Goal: Transaction & Acquisition: Purchase product/service

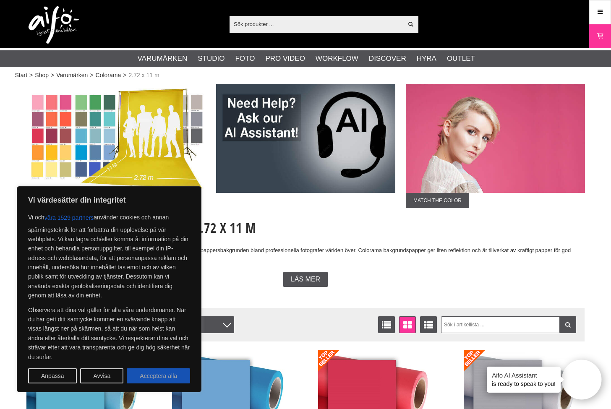
click at [174, 380] on button "Acceptera alla" at bounding box center [158, 375] width 63 height 15
checkbox input "true"
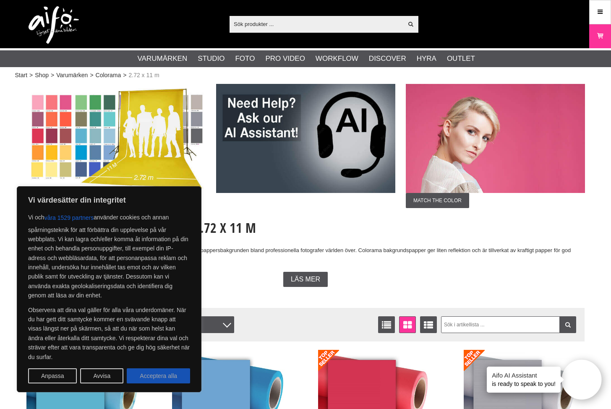
checkbox input "true"
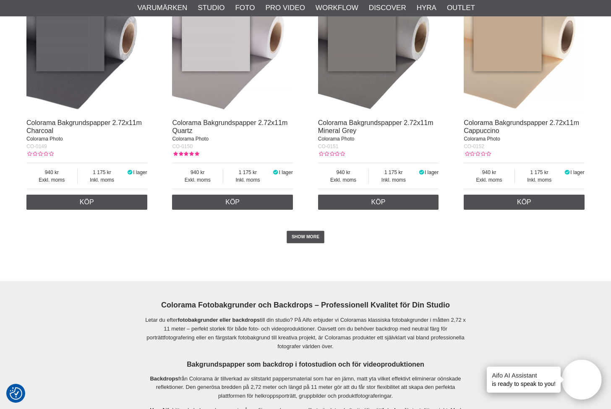
scroll to position [1728, 0]
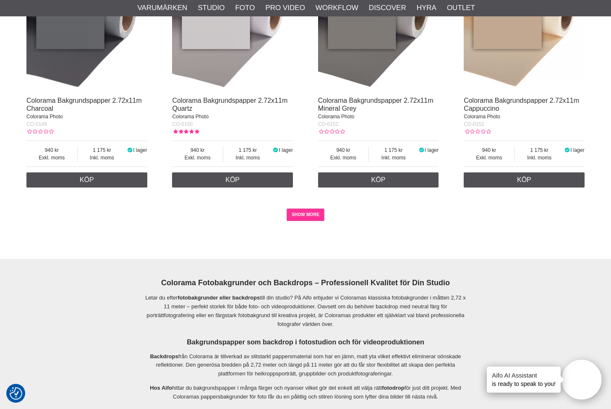
click at [308, 211] on link "SHOW MORE" at bounding box center [305, 214] width 38 height 13
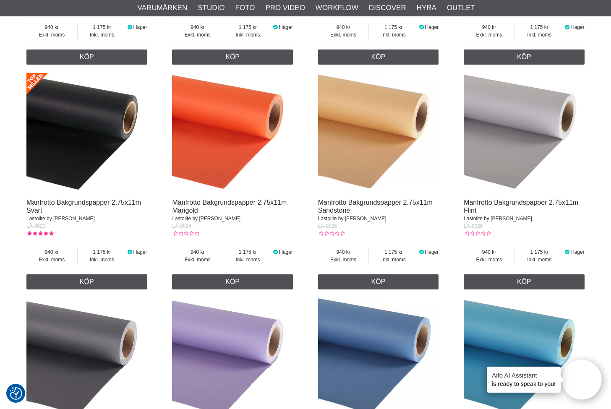
scroll to position [3834, 0]
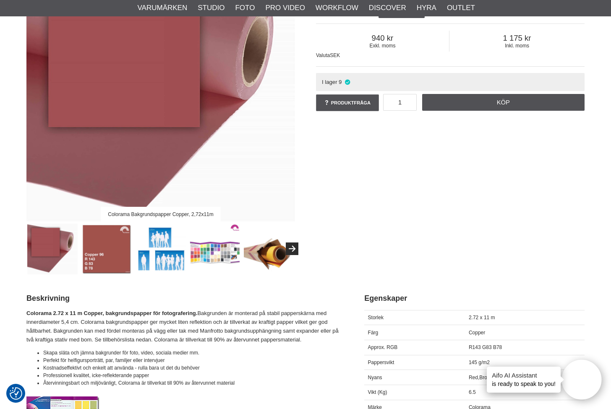
scroll to position [136, 0]
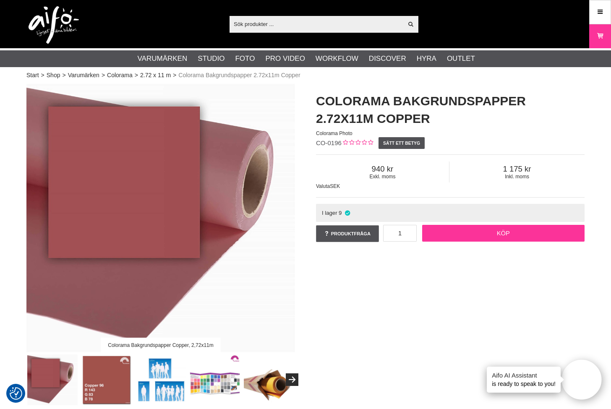
click at [497, 239] on link "Köp" at bounding box center [503, 233] width 163 height 17
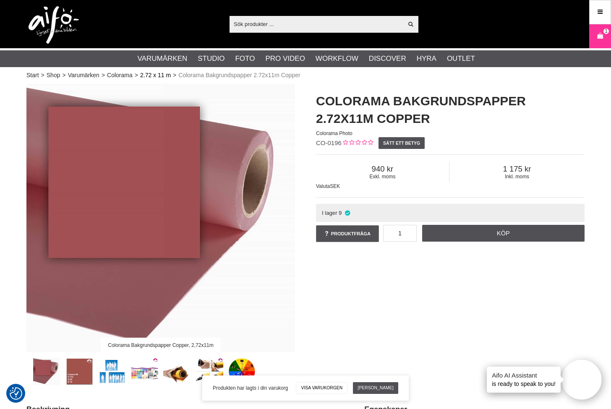
click at [150, 77] on link "2.72 x 11 m" at bounding box center [155, 75] width 31 height 9
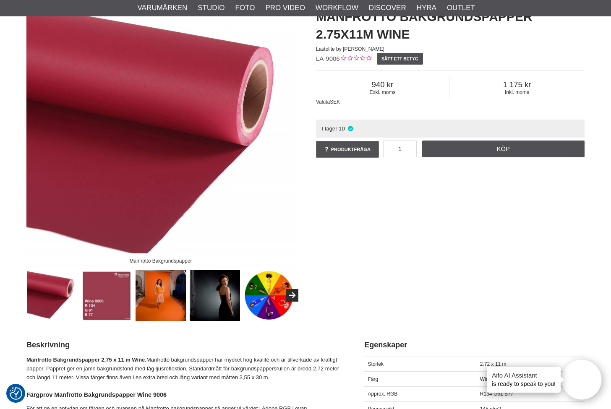
scroll to position [78, 0]
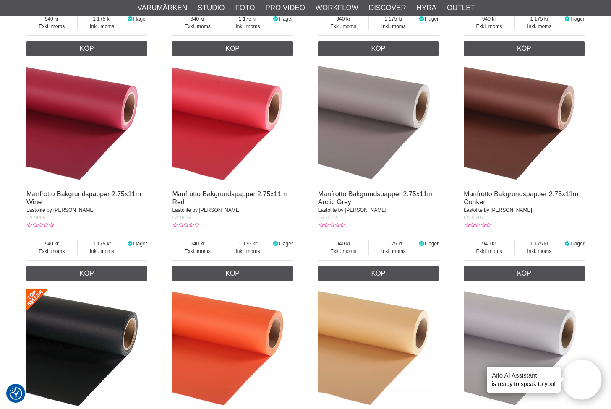
scroll to position [3657, 0]
click at [205, 106] on img at bounding box center [232, 125] width 121 height 121
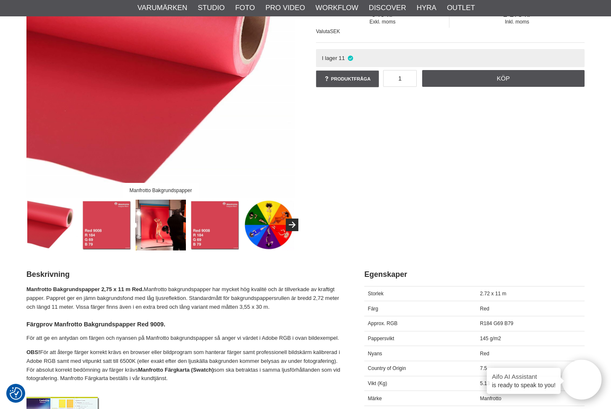
scroll to position [150, 0]
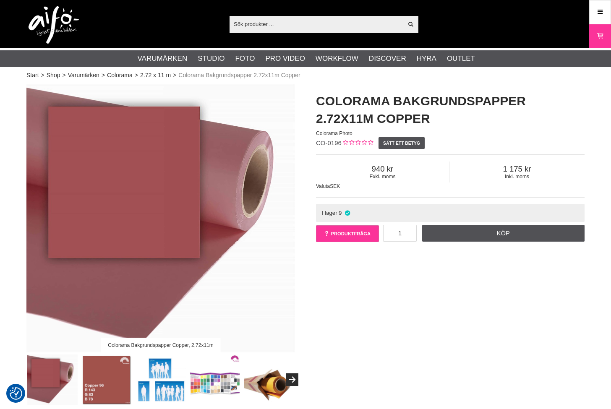
checkbox input "true"
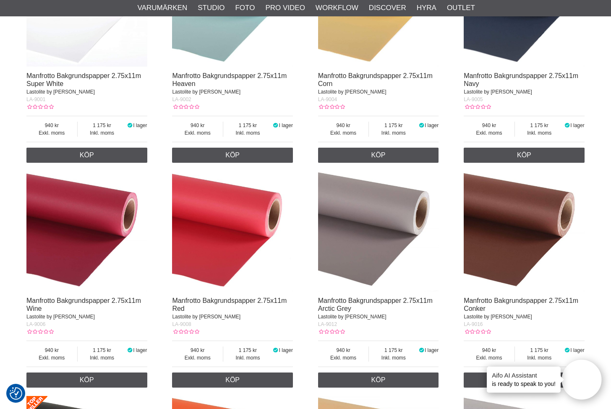
scroll to position [3555, 0]
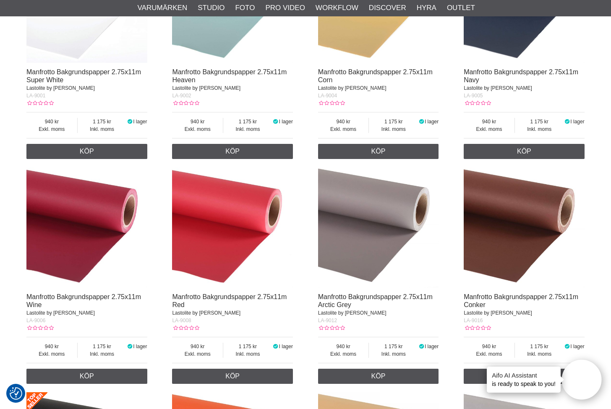
click at [95, 211] on img at bounding box center [86, 227] width 121 height 121
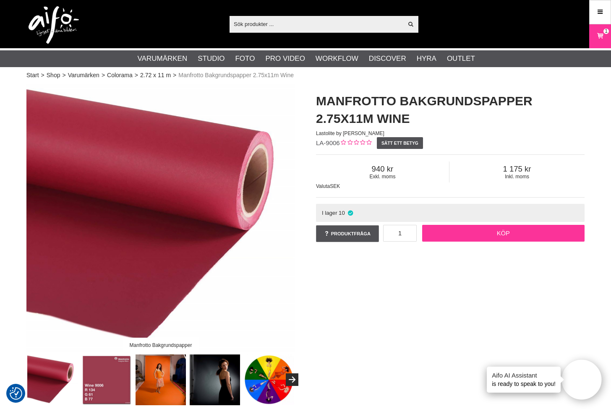
click at [520, 238] on link "Köp" at bounding box center [503, 233] width 163 height 17
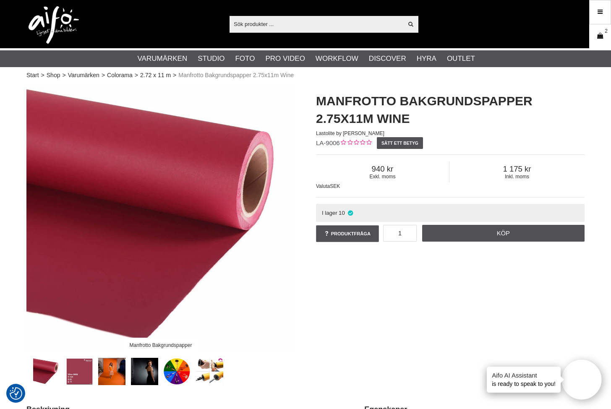
click at [598, 39] on icon at bounding box center [600, 35] width 8 height 9
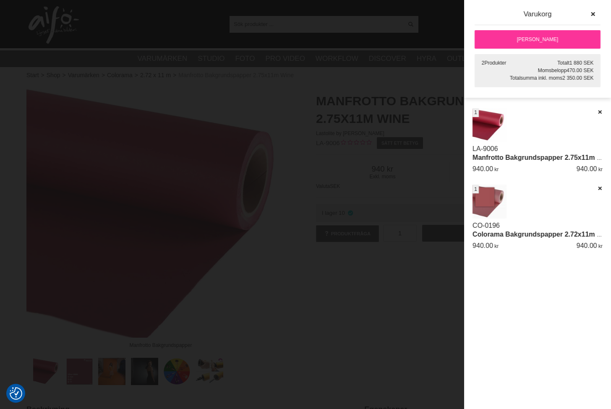
click at [555, 341] on div "Artikelkod Benämning Antal Pris Rabatt Belopp Radera Datum CO-0196 Colorama Bak…" at bounding box center [537, 258] width 147 height 301
click at [548, 33] on link "[PERSON_NAME]" at bounding box center [537, 39] width 126 height 18
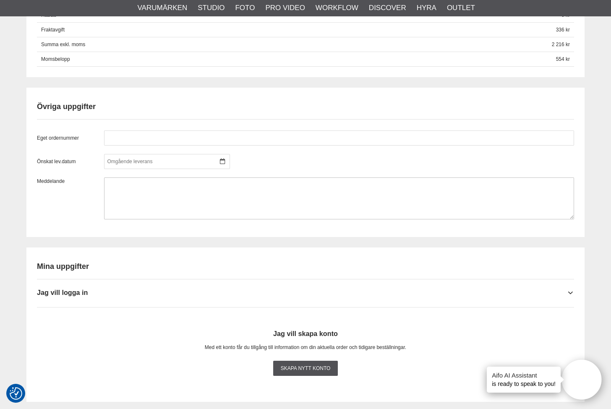
scroll to position [632, 0]
click at [188, 157] on div at bounding box center [167, 160] width 126 height 15
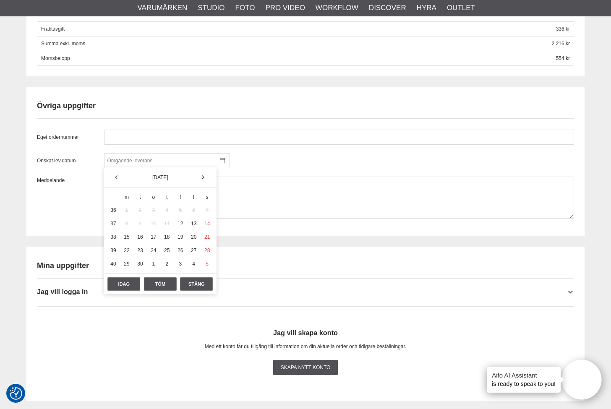
click at [261, 161] on div "Önskat lev.datum" at bounding box center [305, 160] width 537 height 15
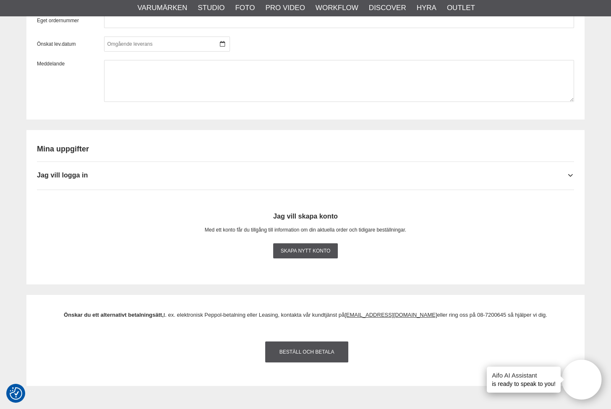
scroll to position [750, 0]
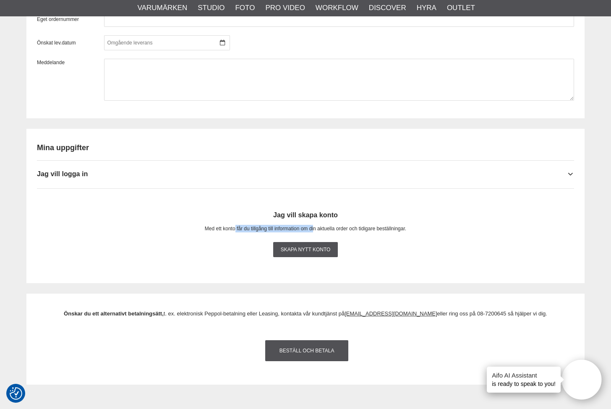
drag, startPoint x: 234, startPoint y: 227, endPoint x: 315, endPoint y: 230, distance: 80.6
click at [314, 229] on span "Med ett konto får du tillgång till information om din aktuella order och tidiga…" at bounding box center [305, 229] width 201 height 6
click at [315, 230] on div "Med ett konto får du tillgång till information om din aktuella order och tidiga…" at bounding box center [305, 229] width 537 height 8
click at [281, 154] on div "Mina uppgifter Jag vill logga in Användarnamn * Lösenord * Kom ihåg mig Logga i…" at bounding box center [305, 203] width 537 height 139
click at [270, 173] on div "Jag vill logga in" at bounding box center [305, 171] width 537 height 21
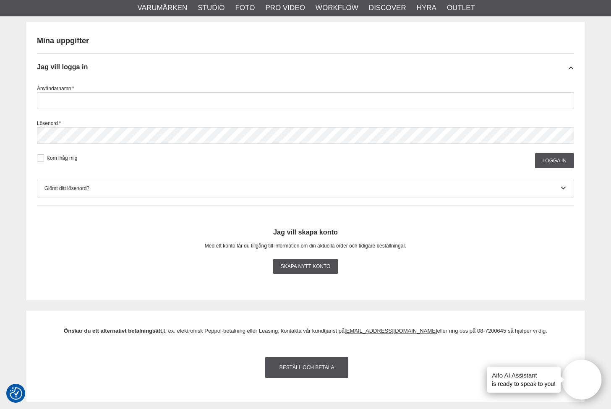
scroll to position [858, 0]
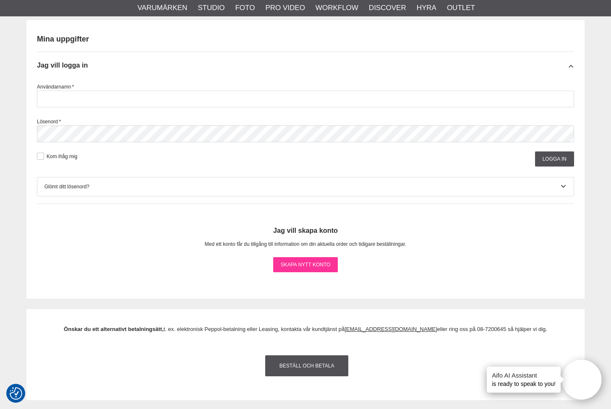
click at [308, 263] on link "Skapa nytt konto" at bounding box center [305, 264] width 65 height 15
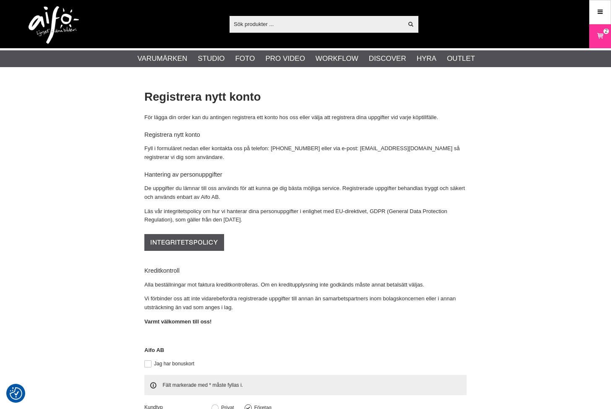
checkbox input "true"
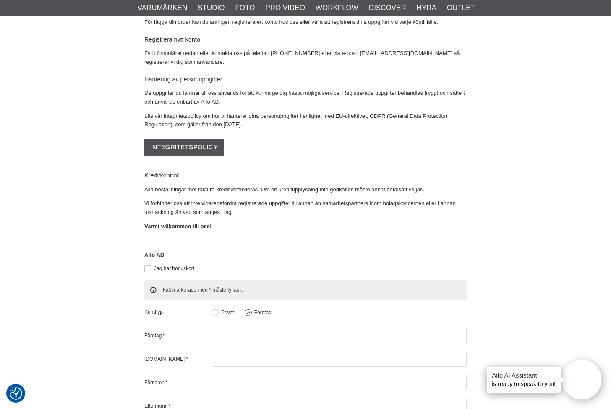
scroll to position [113, 0]
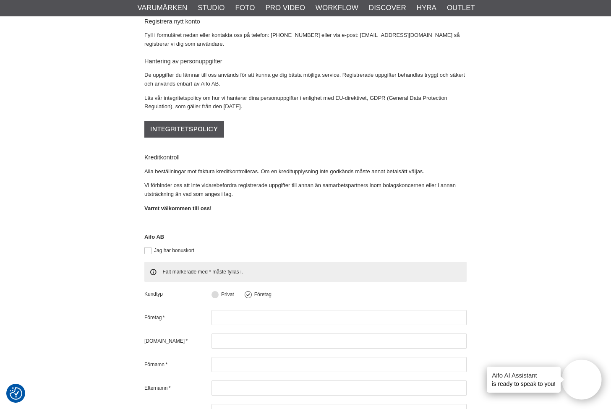
click at [217, 291] on button at bounding box center [214, 294] width 7 height 7
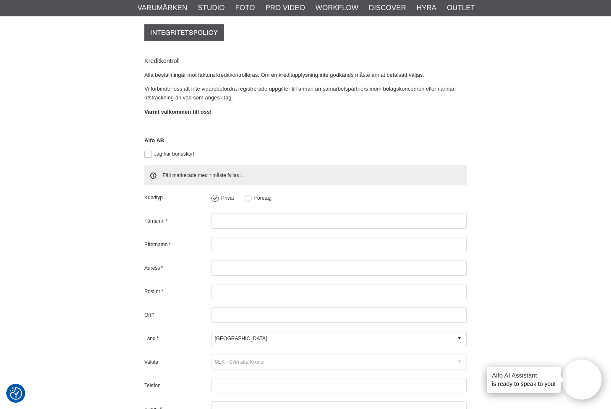
scroll to position [216, 0]
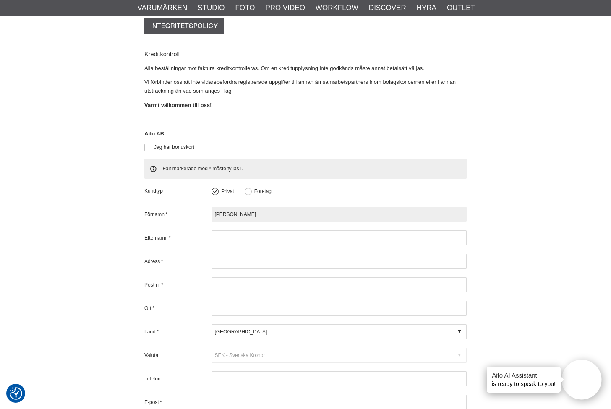
type input "[PERSON_NAME]"
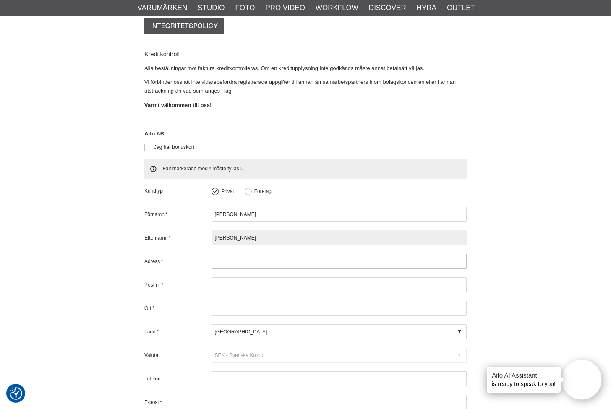
type input "Smith"
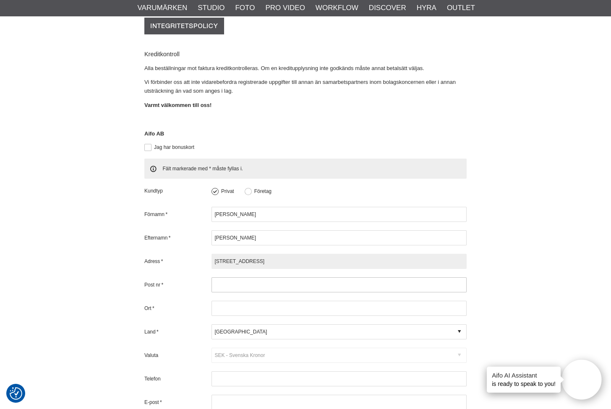
type input "Truckgatan 15"
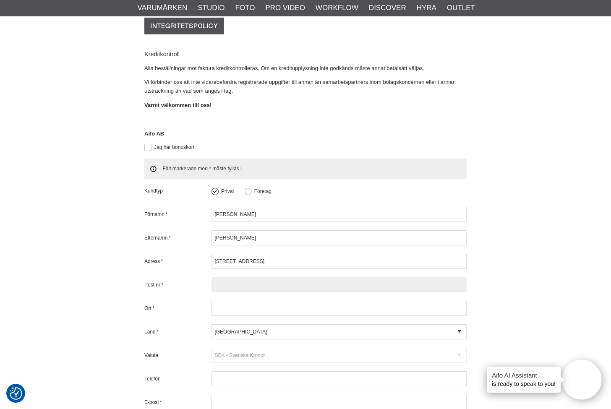
click at [240, 277] on input "text" at bounding box center [338, 284] width 255 height 15
paste input "442 80"
type input "442 80"
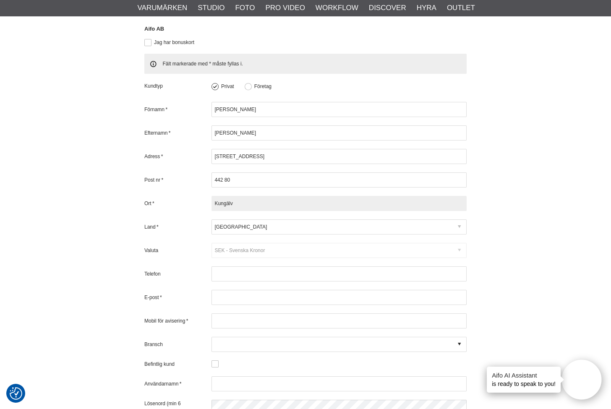
scroll to position [323, 0]
type input "Kungälv"
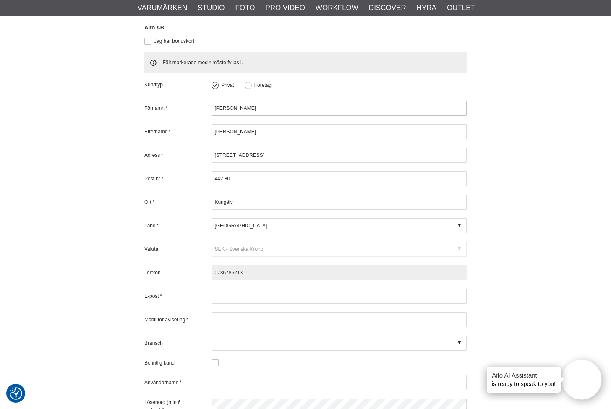
type input "0736785213"
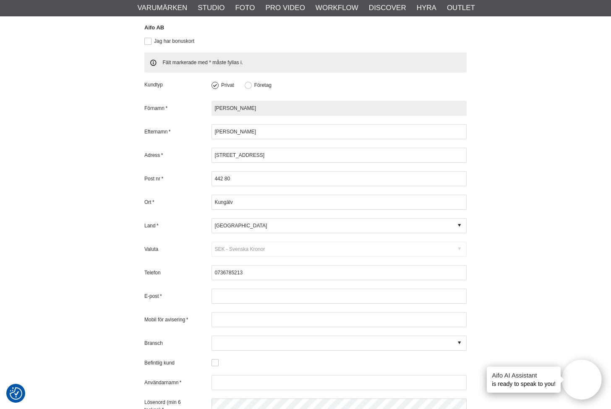
click at [259, 101] on input "[PERSON_NAME]" at bounding box center [338, 108] width 255 height 15
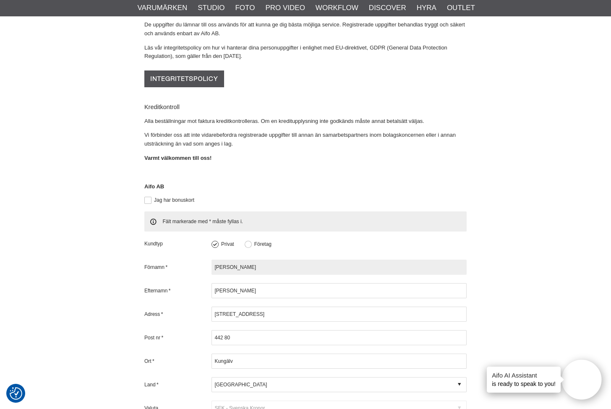
scroll to position [146, 0]
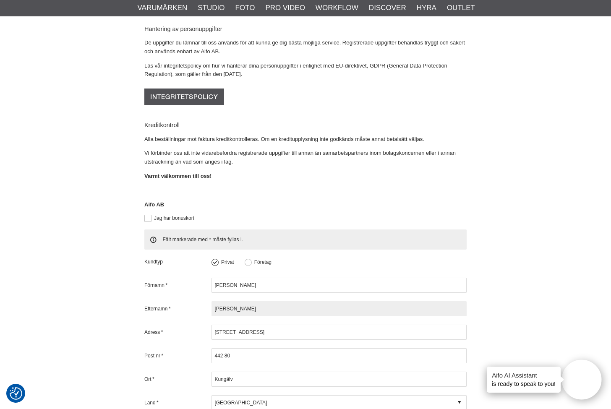
click at [240, 301] on input "[PERSON_NAME]" at bounding box center [338, 308] width 255 height 15
click at [247, 259] on button at bounding box center [248, 262] width 7 height 7
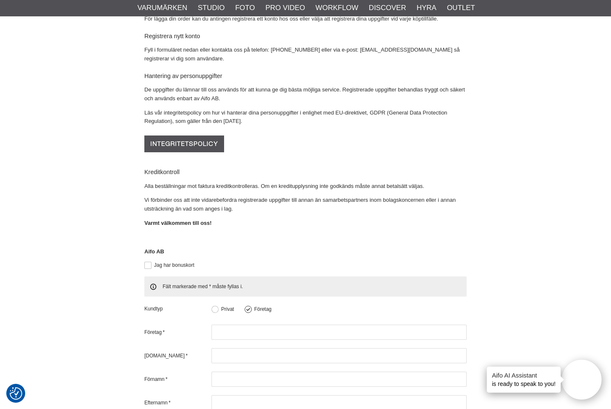
scroll to position [50, 0]
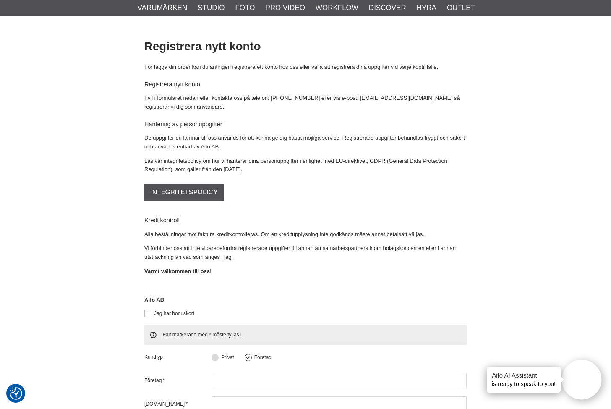
click at [214, 354] on button at bounding box center [214, 357] width 7 height 7
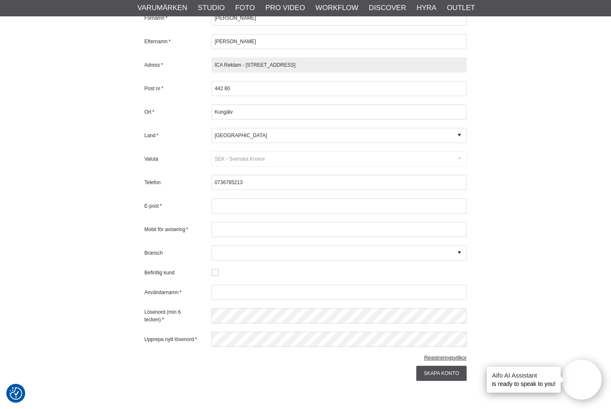
scroll to position [416, 0]
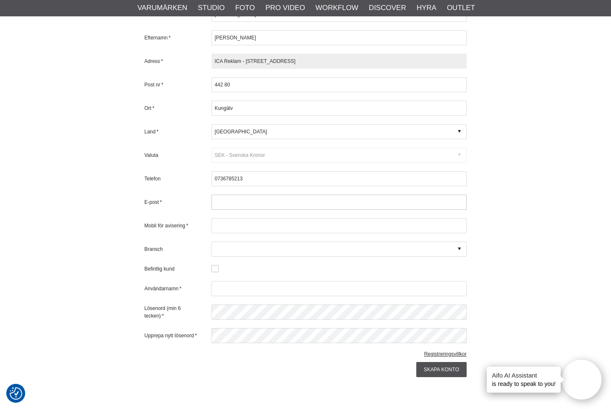
type input "ICA Reklam - [STREET_ADDRESS]"
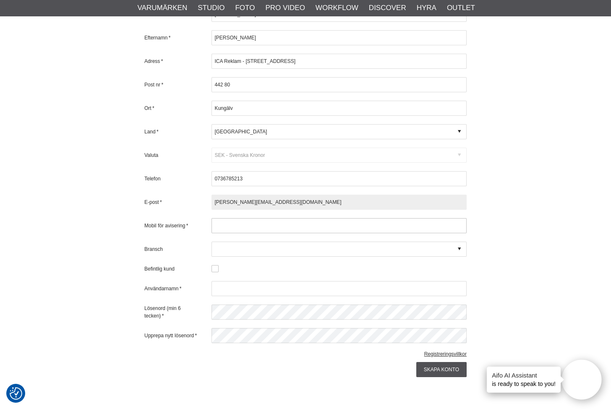
type input "[PERSON_NAME][EMAIL_ADDRESS][DOMAIN_NAME]"
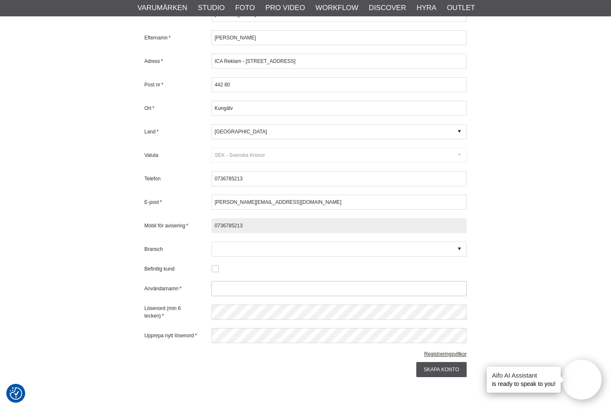
type input "0736785213"
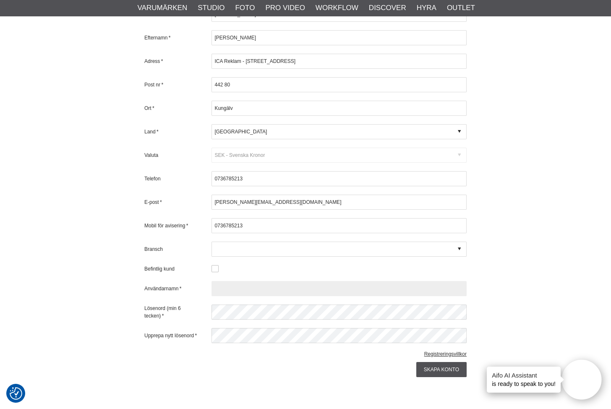
click at [239, 281] on input "text" at bounding box center [338, 288] width 255 height 15
type input "Boxbildgrup"
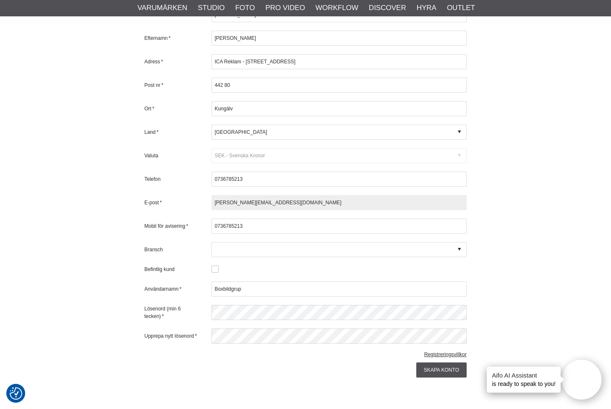
click at [278, 195] on input "[PERSON_NAME][EMAIL_ADDRESS][DOMAIN_NAME]" at bounding box center [338, 202] width 255 height 15
drag, startPoint x: 284, startPoint y: 190, endPoint x: 170, endPoint y: 174, distance: 114.7
click at [170, 174] on div "Förnamn * [PERSON_NAME] Efternamn * [PERSON_NAME] Adress * ICA Reklam - [STREET…" at bounding box center [305, 175] width 322 height 336
type input "[EMAIL_ADDRESS][DOMAIN_NAME]"
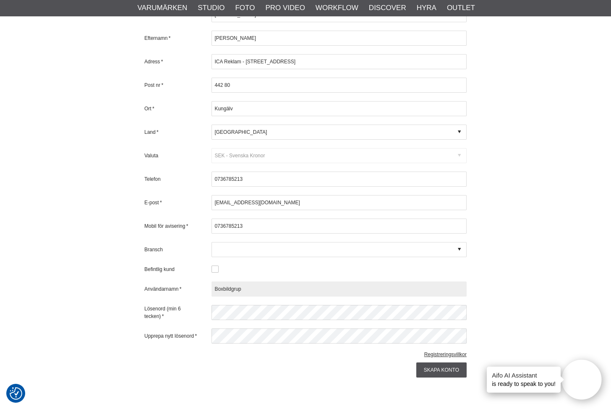
click at [255, 281] on input "Boxbildgrup" at bounding box center [338, 288] width 255 height 15
type input "Boxbildgrupp"
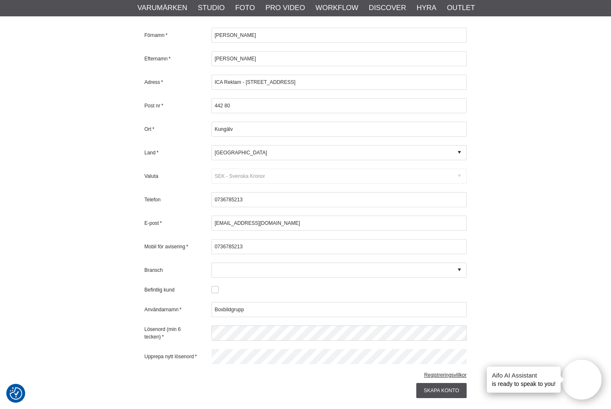
scroll to position [395, 0]
click at [601, 55] on div "Registrera nytt konto För lägga din order kan du antingen registrera ett konto …" at bounding box center [305, 73] width 611 height 775
